Goal: Information Seeking & Learning: Find specific fact

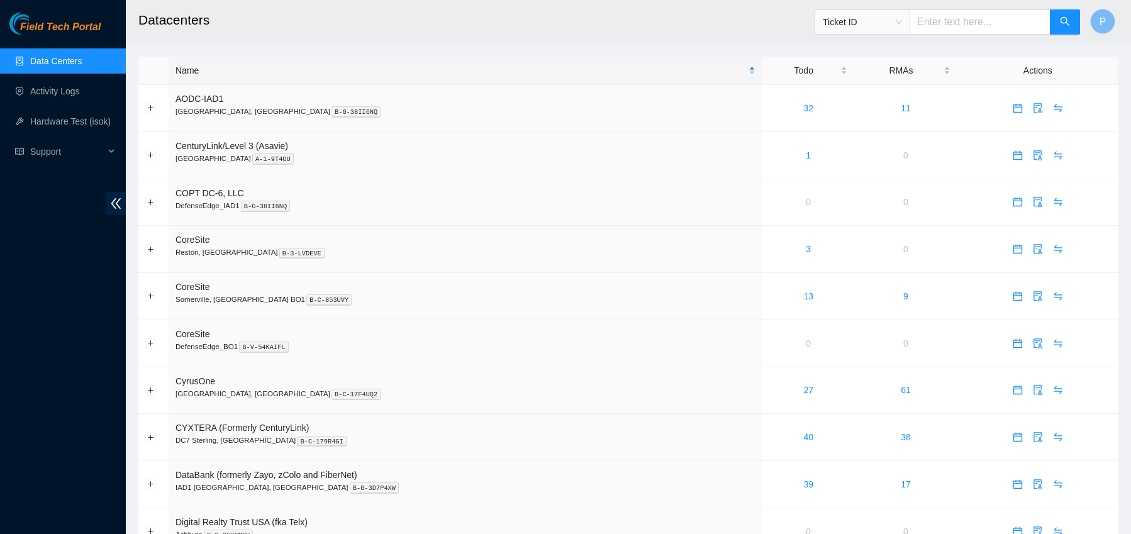
click at [902, 15] on span "Ticket ID" at bounding box center [862, 22] width 79 height 19
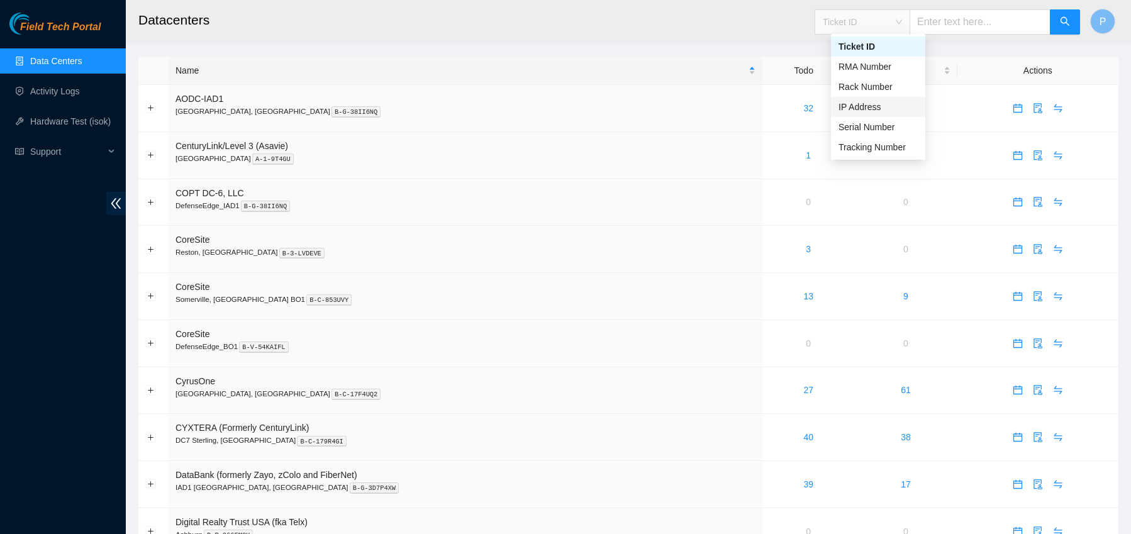
click at [864, 100] on div "IP Address" at bounding box center [878, 107] width 79 height 14
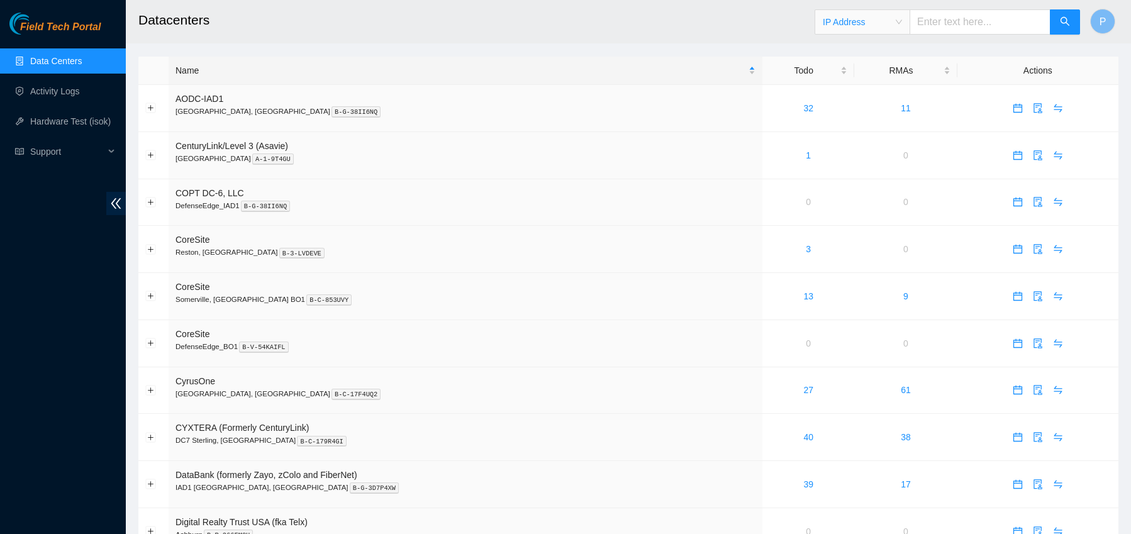
drag, startPoint x: 979, startPoint y: 19, endPoint x: 996, endPoint y: 19, distance: 17.0
click at [979, 19] on input "text" at bounding box center [980, 21] width 141 height 25
paste input "[TECHNICAL_ID]"
type input "[TECHNICAL_ID]"
click at [1060, 21] on icon "search" at bounding box center [1065, 21] width 10 height 10
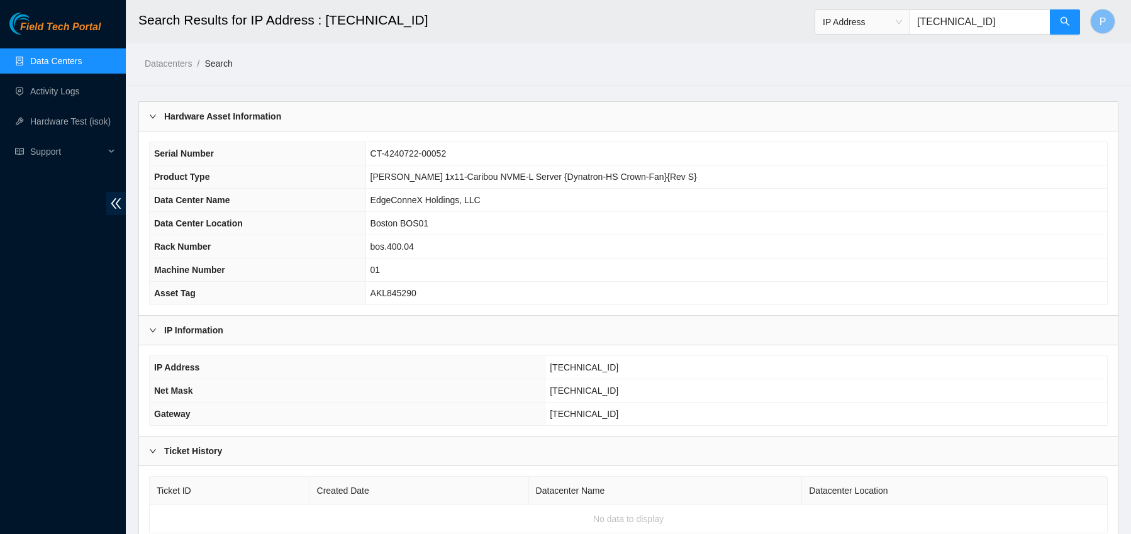
click at [82, 56] on link "Data Centers" at bounding box center [56, 61] width 52 height 10
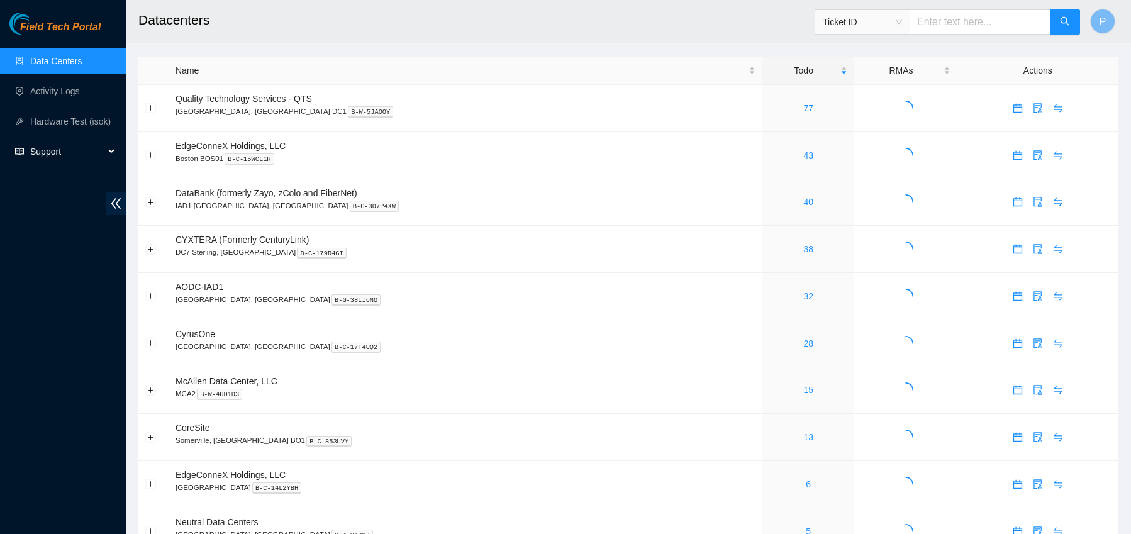
drag, startPoint x: 61, startPoint y: 147, endPoint x: 69, endPoint y: 160, distance: 15.5
click at [61, 147] on span "Support" at bounding box center [67, 151] width 74 height 25
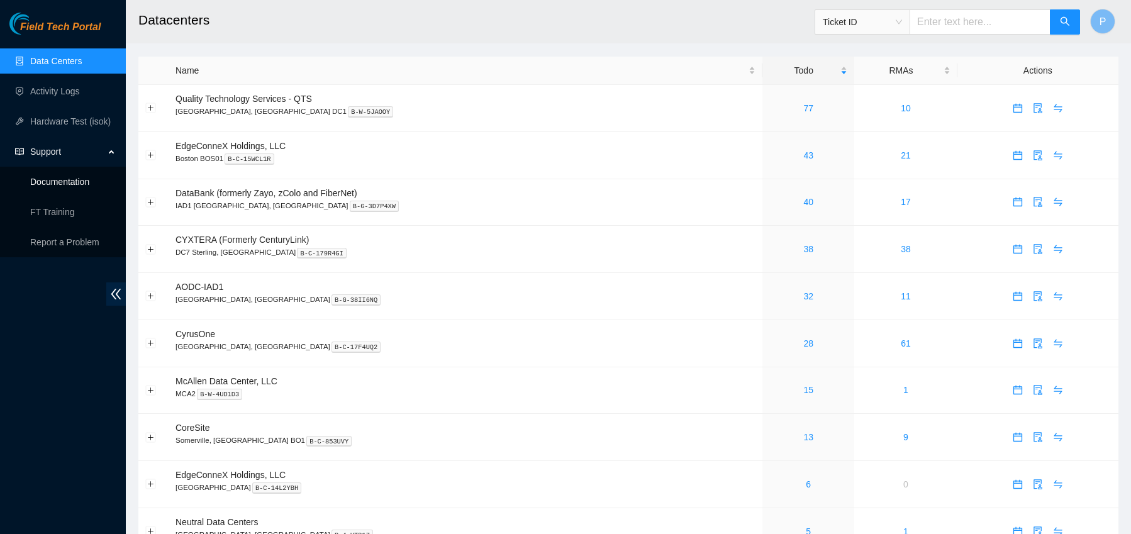
click at [65, 184] on link "Documentation" at bounding box center [59, 182] width 59 height 10
